Goal: Book appointment/travel/reservation

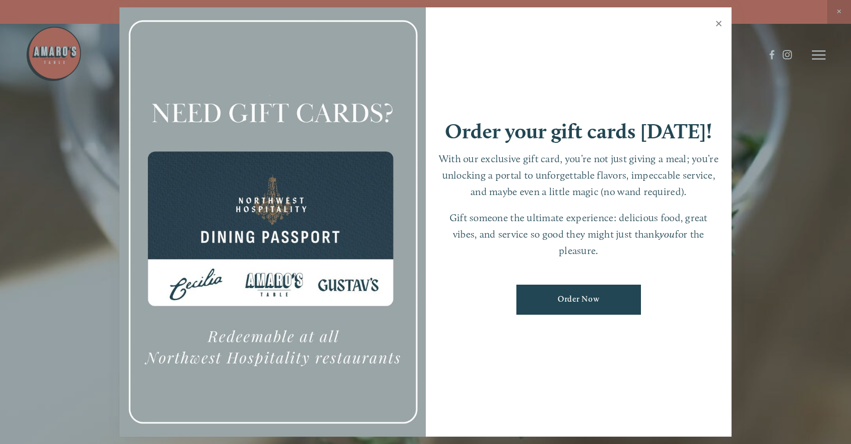
click at [722, 20] on link "Close" at bounding box center [719, 25] width 22 height 32
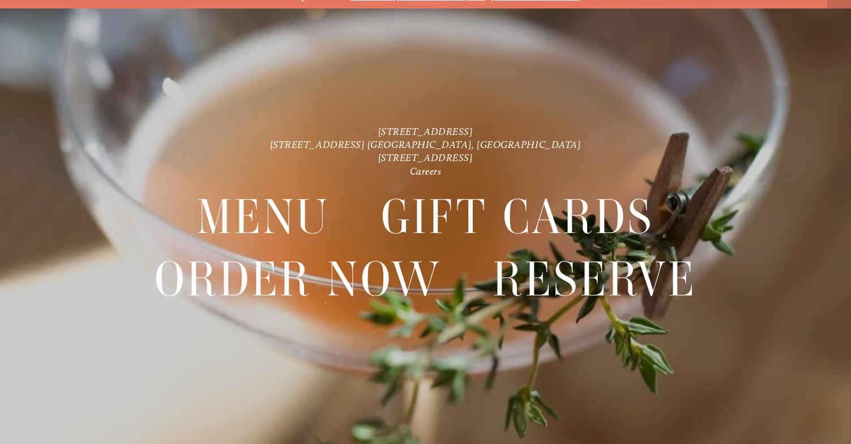
scroll to position [24, 0]
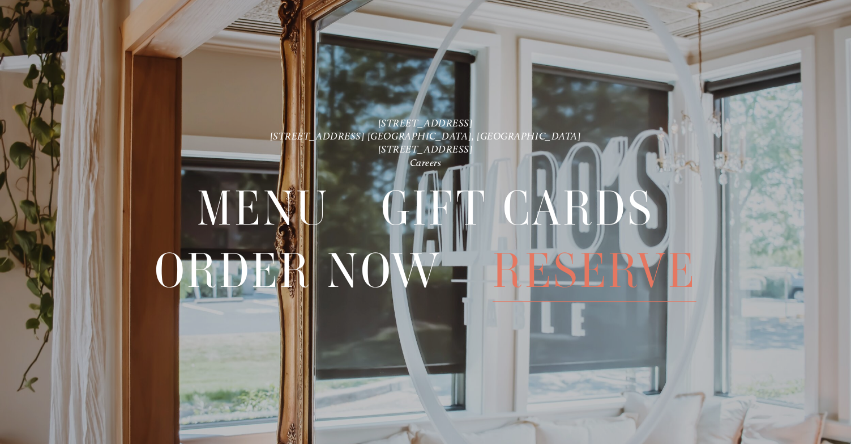
click at [619, 273] on span "Reserve" at bounding box center [595, 271] width 204 height 62
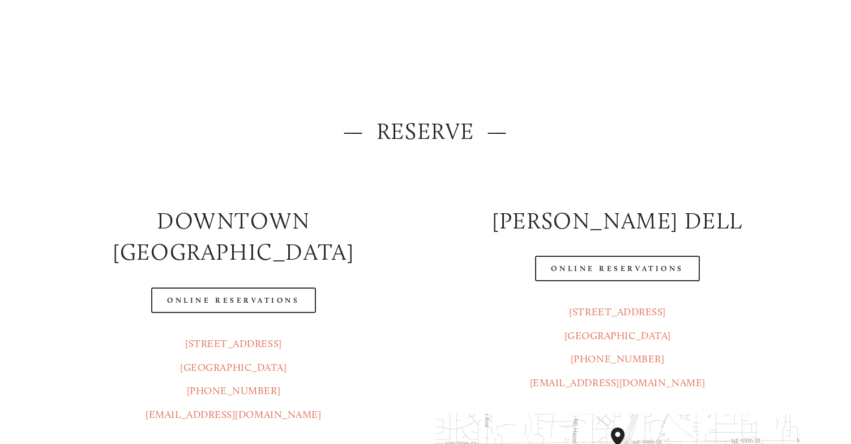
scroll to position [113, 0]
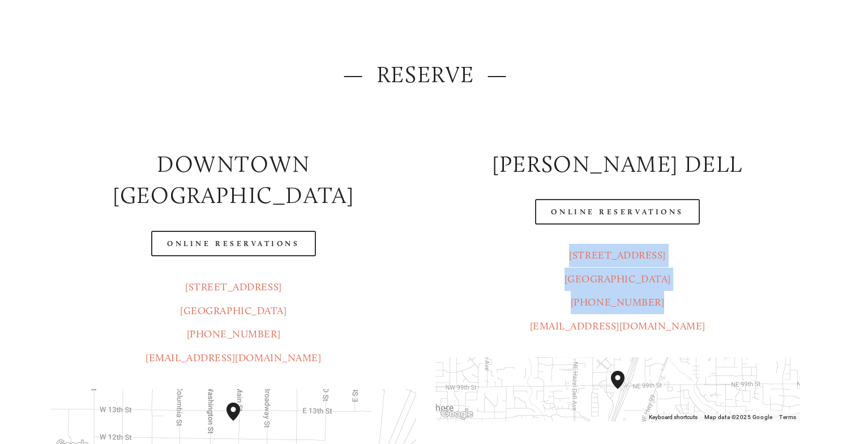
drag, startPoint x: 680, startPoint y: 306, endPoint x: 581, endPoint y: 256, distance: 111.2
click at [581, 256] on p "[STREET_ADDRESS] [GEOGRAPHIC_DATA] (360) 718-7046 [EMAIL_ADDRESS][DOMAIN_NAME]" at bounding box center [618, 291] width 365 height 94
copy p "[STREET_ADDRESS] [GEOGRAPHIC_DATA], WA [PHONE_NUMBER]"
click at [728, 301] on p "[STREET_ADDRESS] [GEOGRAPHIC_DATA] (360) 718-7046 [EMAIL_ADDRESS][DOMAIN_NAME]" at bounding box center [618, 291] width 365 height 94
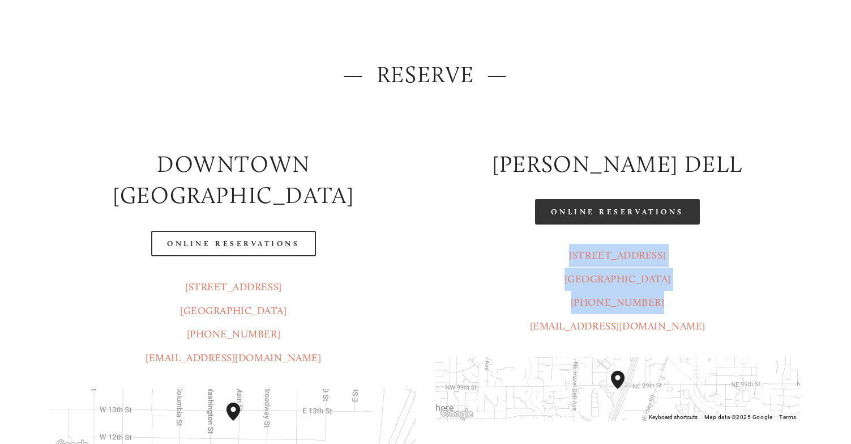
click at [663, 213] on link "Online Reservations" at bounding box center [617, 211] width 164 height 25
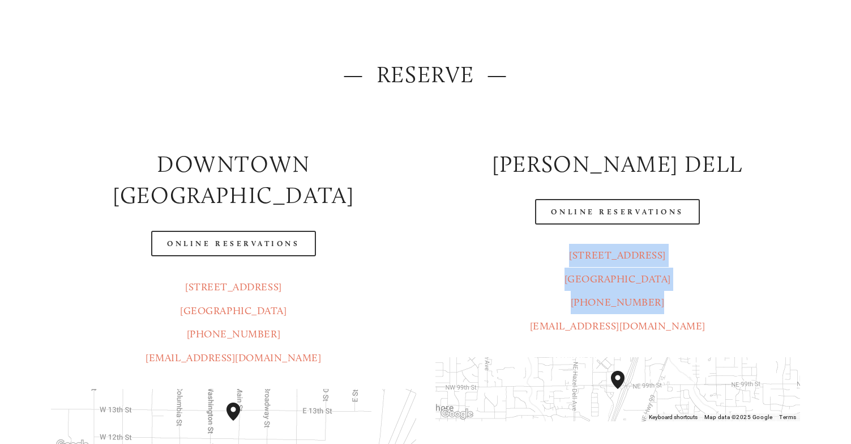
drag, startPoint x: 729, startPoint y: 274, endPoint x: 718, endPoint y: 283, distance: 14.0
click at [729, 274] on p "[STREET_ADDRESS] [GEOGRAPHIC_DATA] (360) 718-7046 [EMAIL_ADDRESS][DOMAIN_NAME]" at bounding box center [618, 291] width 365 height 94
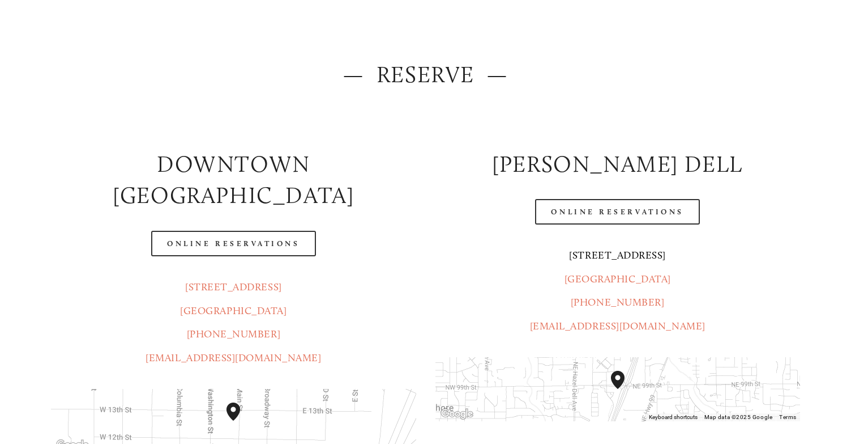
drag, startPoint x: 670, startPoint y: 278, endPoint x: 585, endPoint y: 259, distance: 87.0
click at [585, 259] on p "[STREET_ADDRESS] [GEOGRAPHIC_DATA] (360) 718-7046 [EMAIL_ADDRESS][DOMAIN_NAME]" at bounding box center [618, 291] width 365 height 94
copy p "[STREET_ADDRESS] [GEOGRAPHIC_DATA], WA 98665"
